Goal: Task Accomplishment & Management: Use online tool/utility

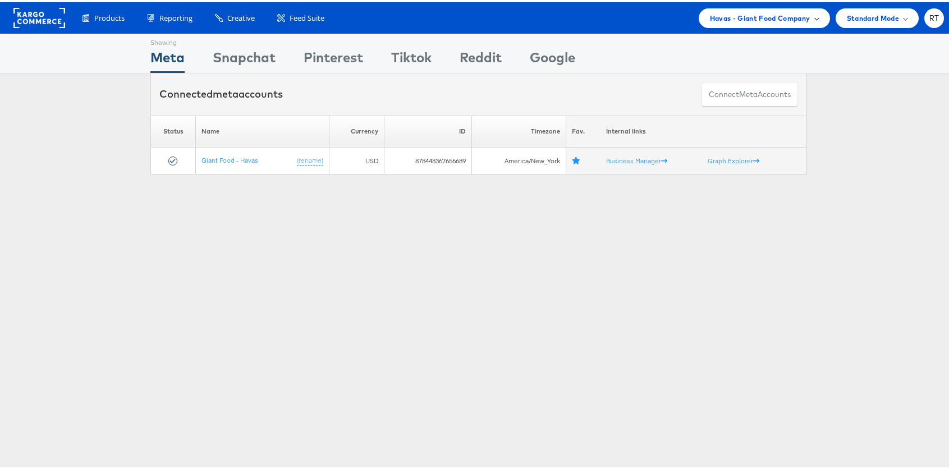
click at [753, 13] on span "Havas - Giant Food Company" at bounding box center [760, 16] width 100 height 12
click at [788, 18] on span "Havas - Giant Food Company" at bounding box center [760, 16] width 100 height 12
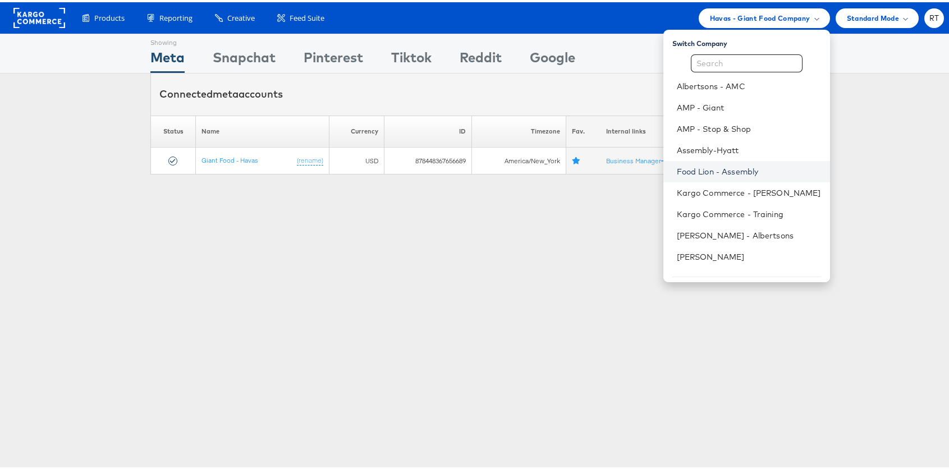
click at [738, 171] on link "Food Lion - Assembly" at bounding box center [749, 169] width 144 height 11
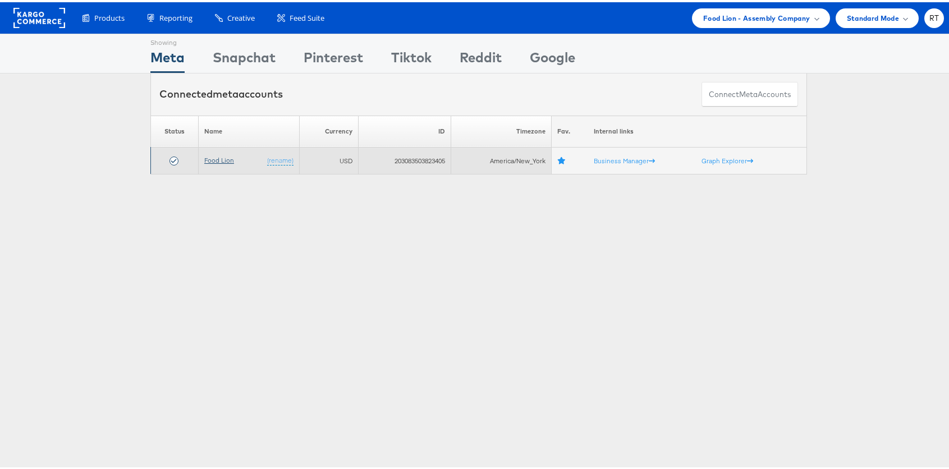
click at [220, 157] on link "Food Lion" at bounding box center [219, 158] width 30 height 8
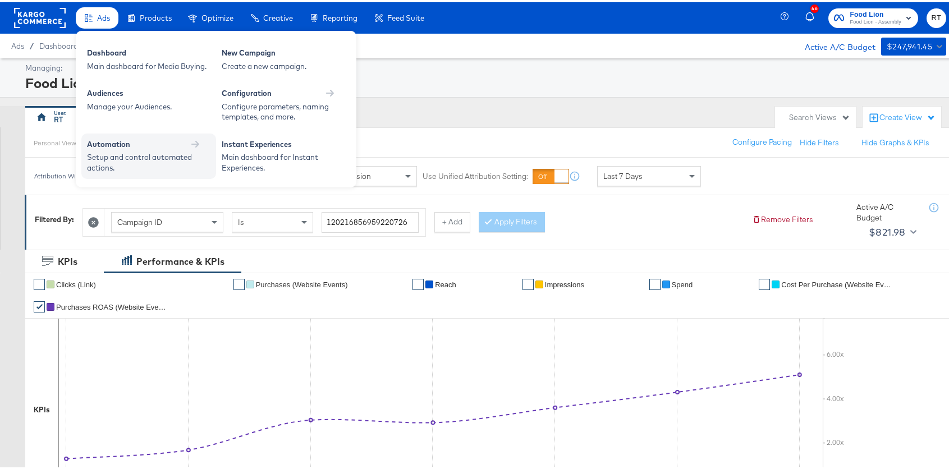
click at [116, 147] on div "Automation" at bounding box center [148, 143] width 123 height 13
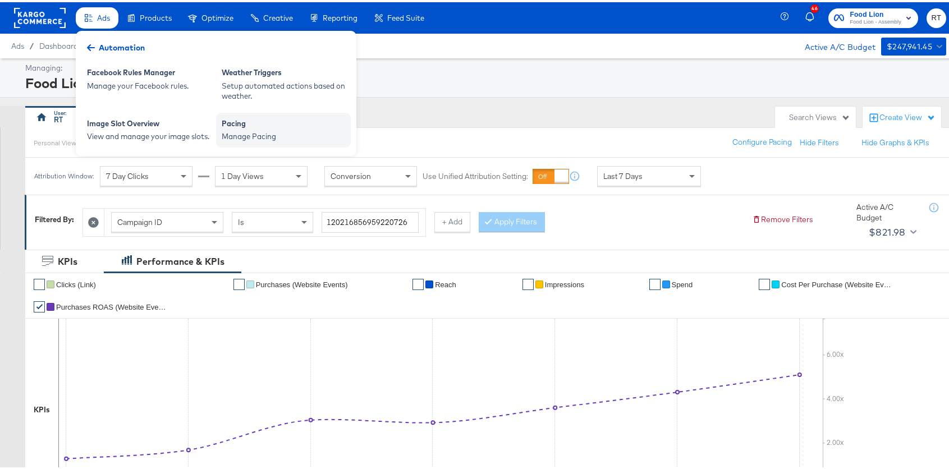
click at [272, 141] on div "Pacing Manage Pacing" at bounding box center [283, 128] width 135 height 35
click at [254, 113] on div "Pacing Manage Pacing" at bounding box center [283, 128] width 135 height 35
click at [260, 138] on div "Manage Pacing" at bounding box center [283, 134] width 123 height 11
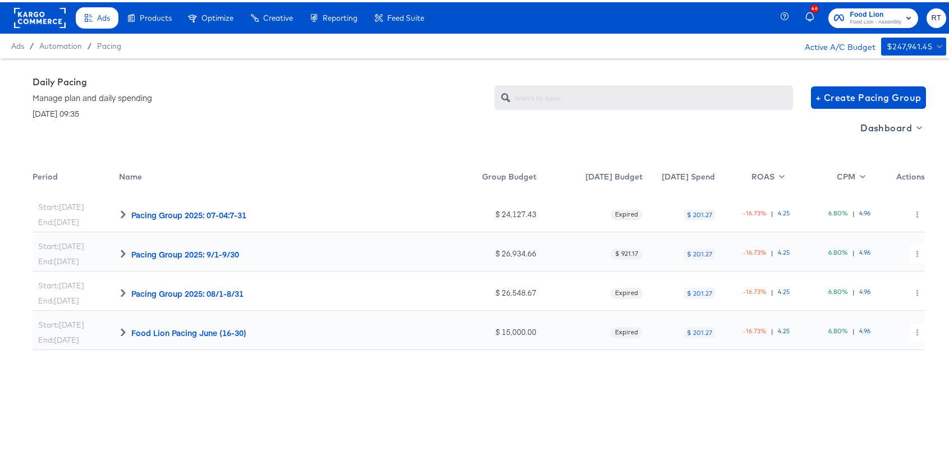
click at [872, 126] on span "Dashboard" at bounding box center [890, 126] width 60 height 16
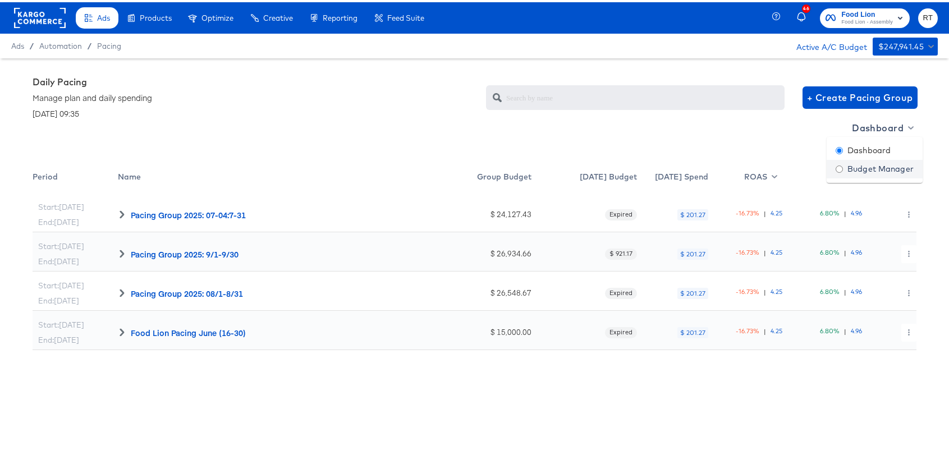
click at [871, 165] on div "Budget Manager" at bounding box center [874, 167] width 78 height 12
radio input "false"
radio input "true"
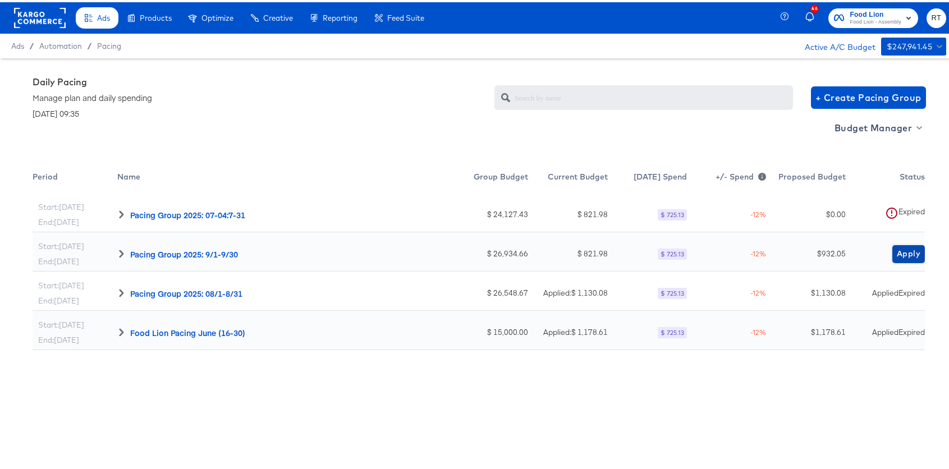
click at [897, 257] on span "Apply" at bounding box center [909, 252] width 24 height 14
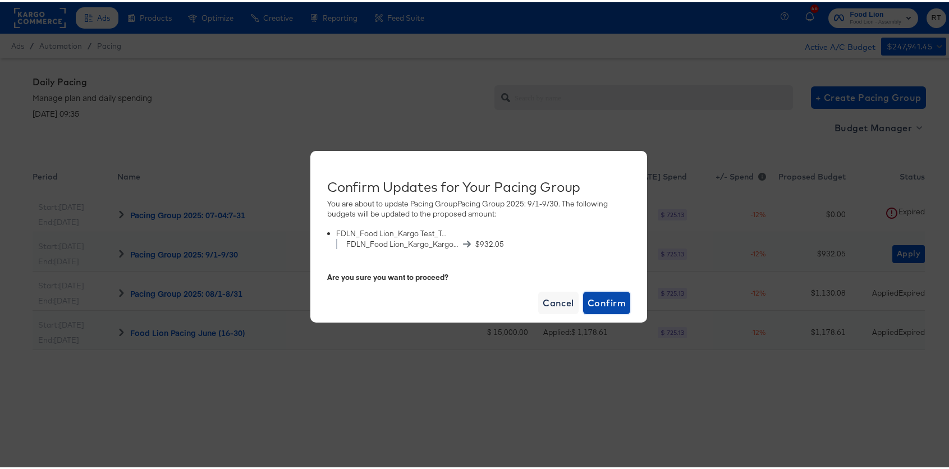
click at [591, 296] on span "Confirm" at bounding box center [606, 301] width 38 height 16
